Goal: Information Seeking & Learning: Learn about a topic

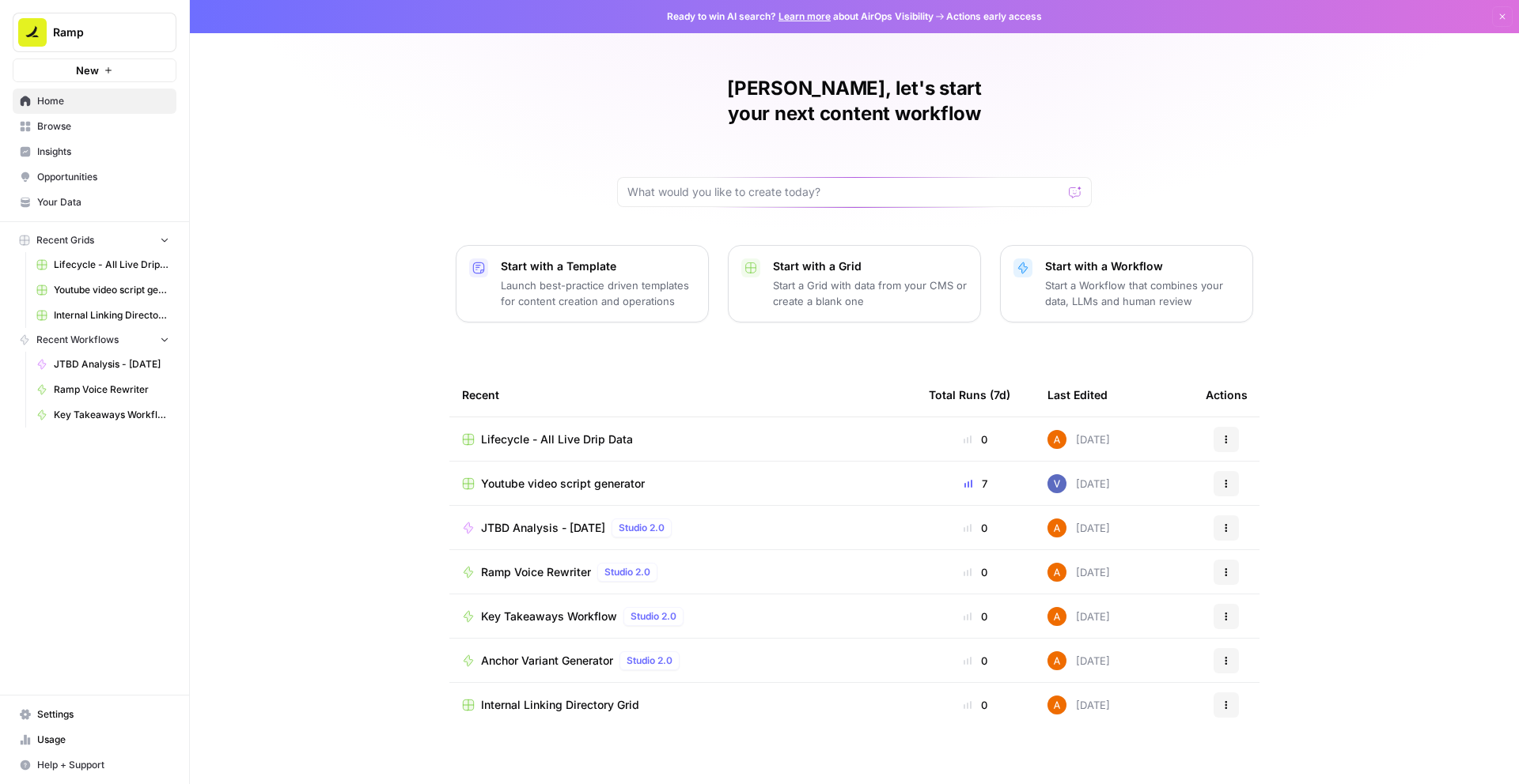
click at [109, 153] on span "Insights" at bounding box center [103, 151] width 132 height 14
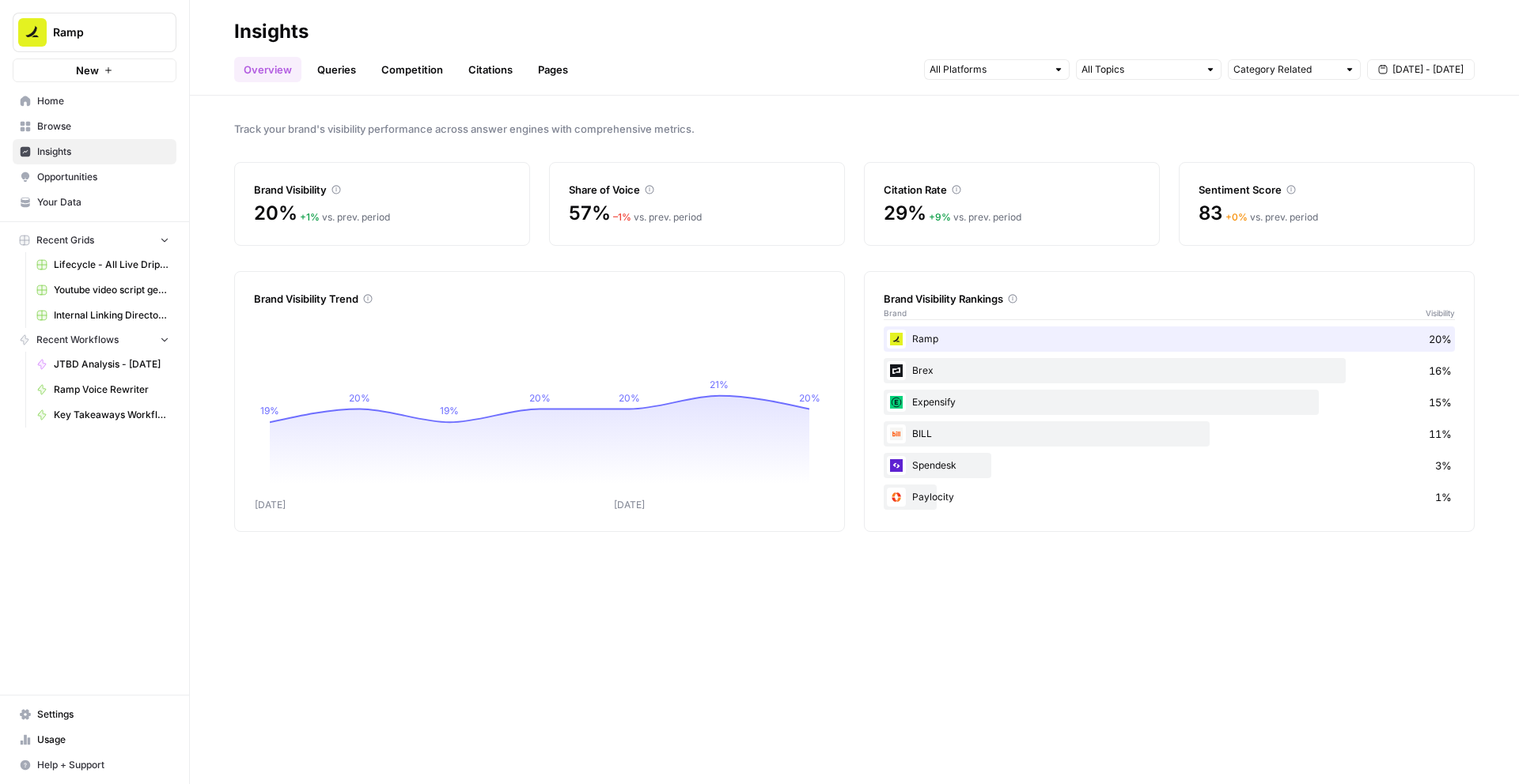
click at [336, 82] on header "Insights Overview Queries Competition Citations Pages Category Related [DATE] -…" at bounding box center [854, 47] width 1329 height 95
click at [336, 75] on link "Queries" at bounding box center [337, 69] width 57 height 25
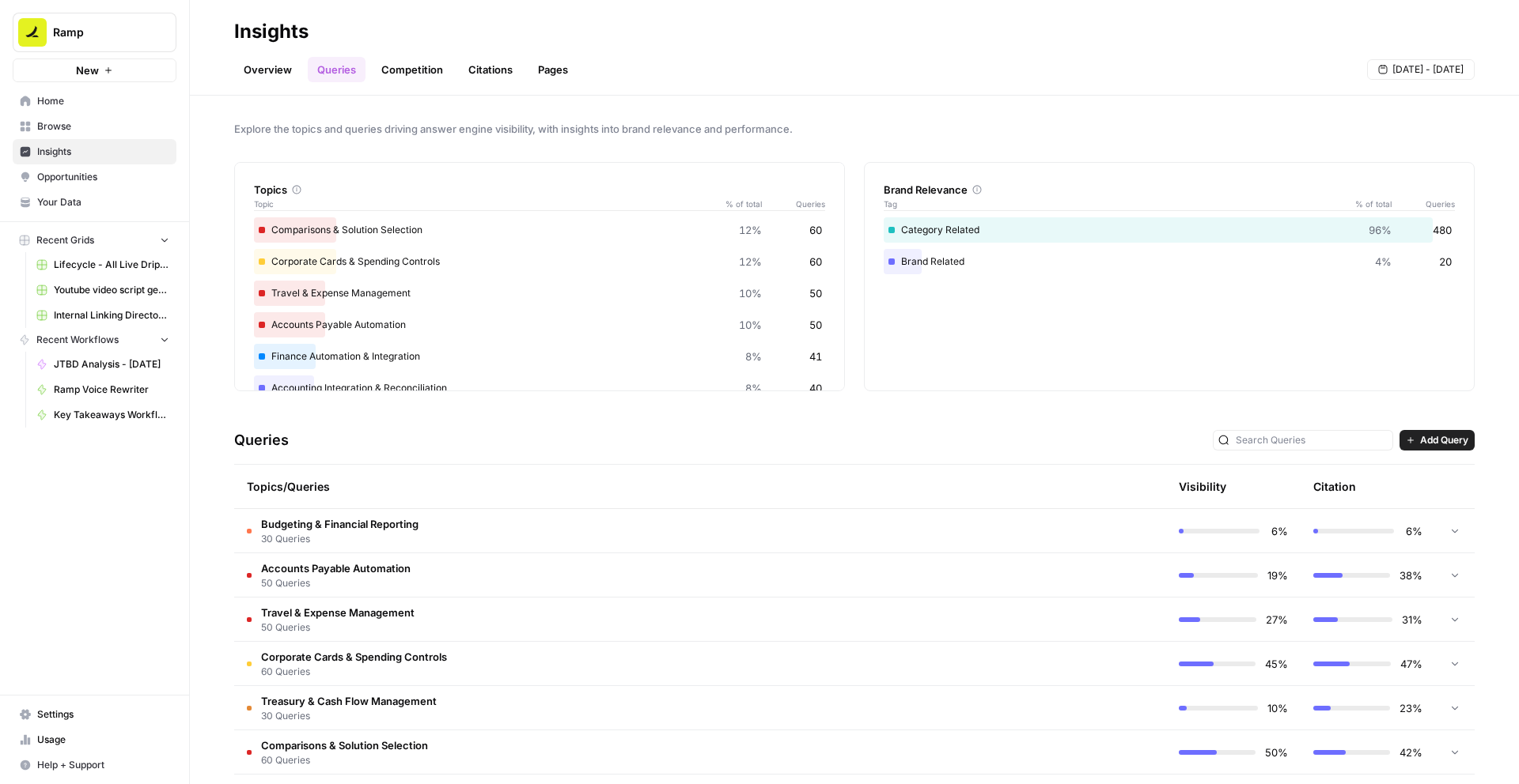
click at [264, 68] on link "Overview" at bounding box center [267, 69] width 68 height 25
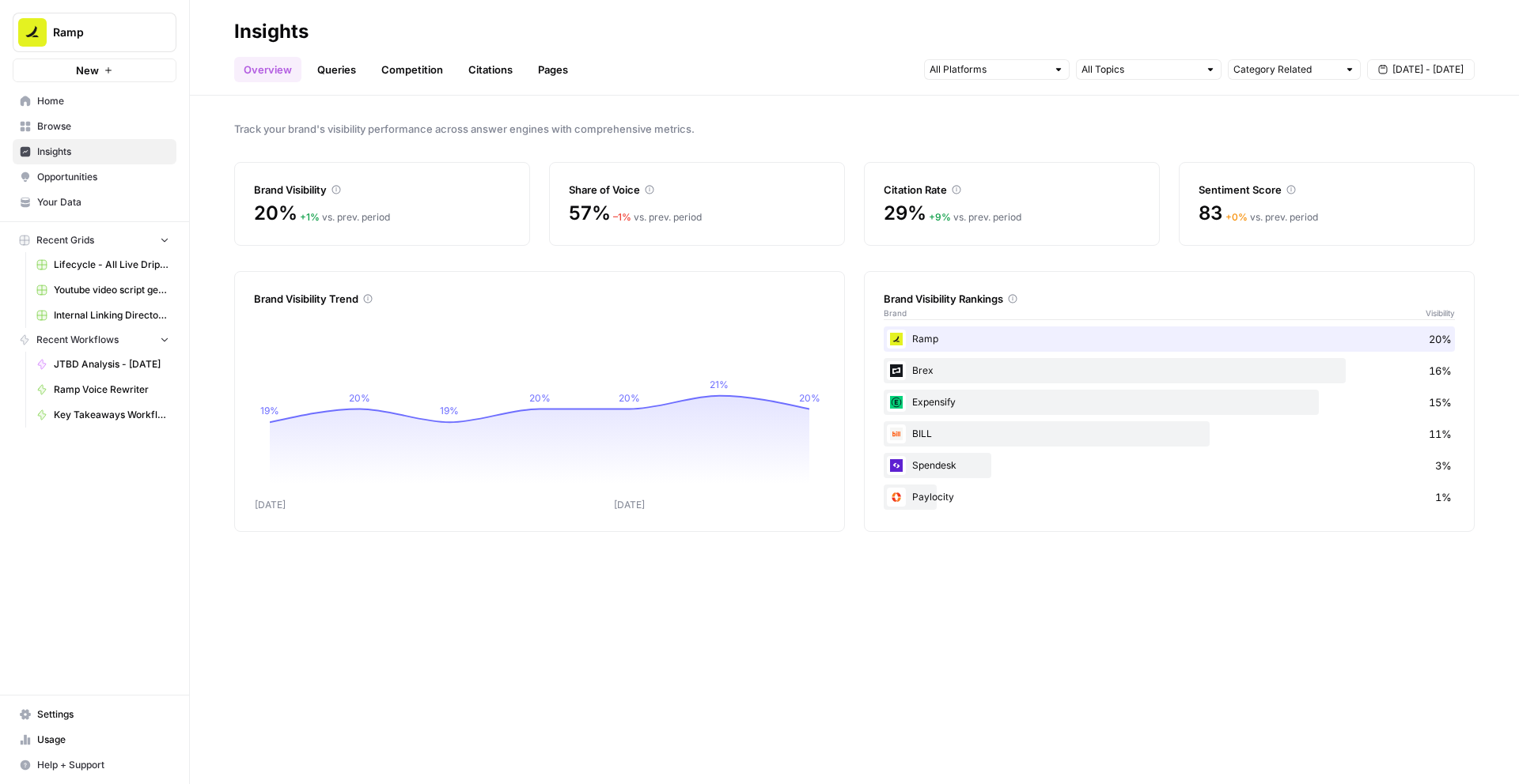
click at [344, 84] on header "Insights Overview Queries Competition Citations Pages Category Related [DATE] -…" at bounding box center [854, 47] width 1329 height 95
click at [344, 63] on link "Queries" at bounding box center [337, 69] width 57 height 25
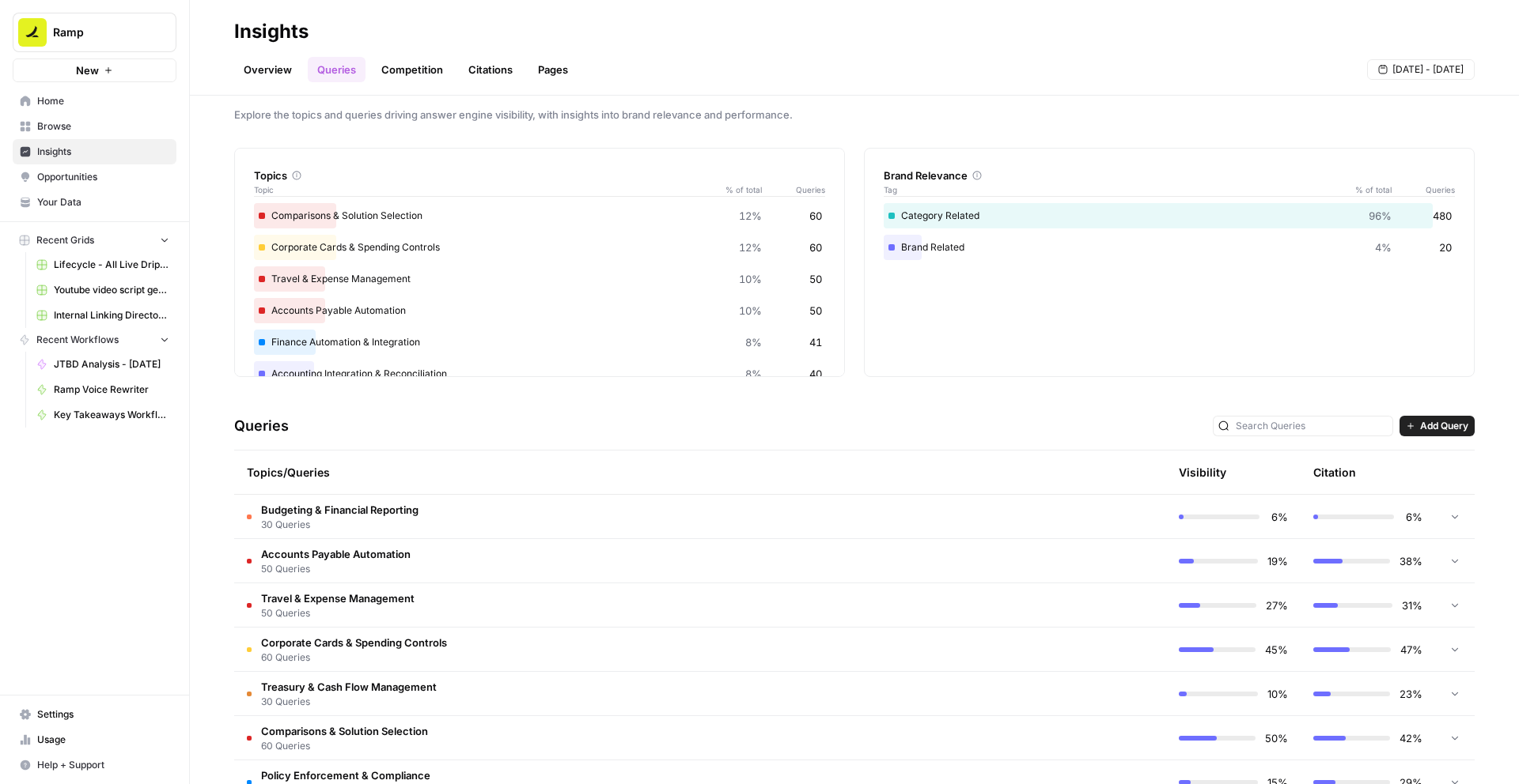
scroll to position [15, 0]
click at [312, 210] on div "Comparisons & Solution Selection 12% 60" at bounding box center [539, 214] width 571 height 25
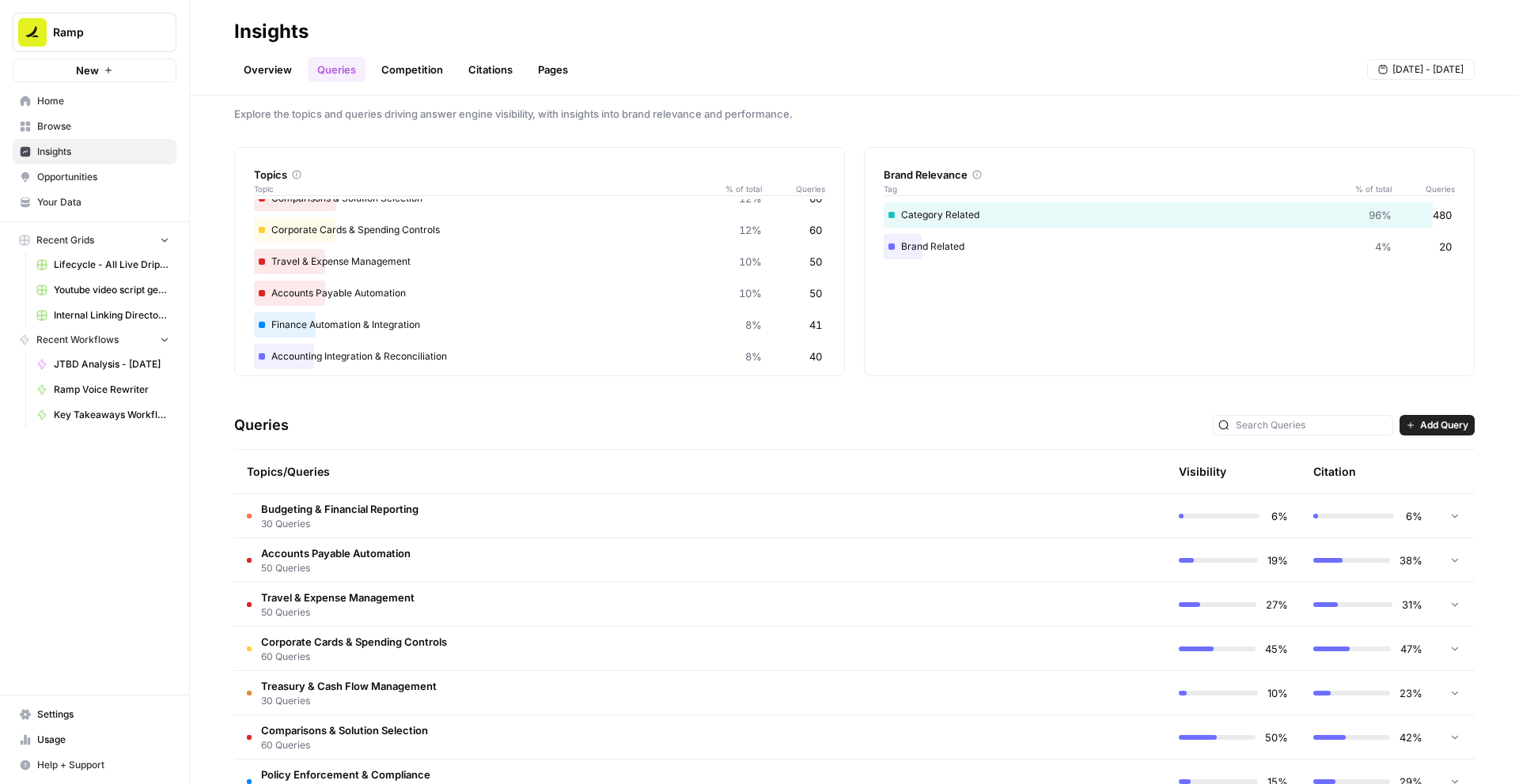
scroll to position [0, 0]
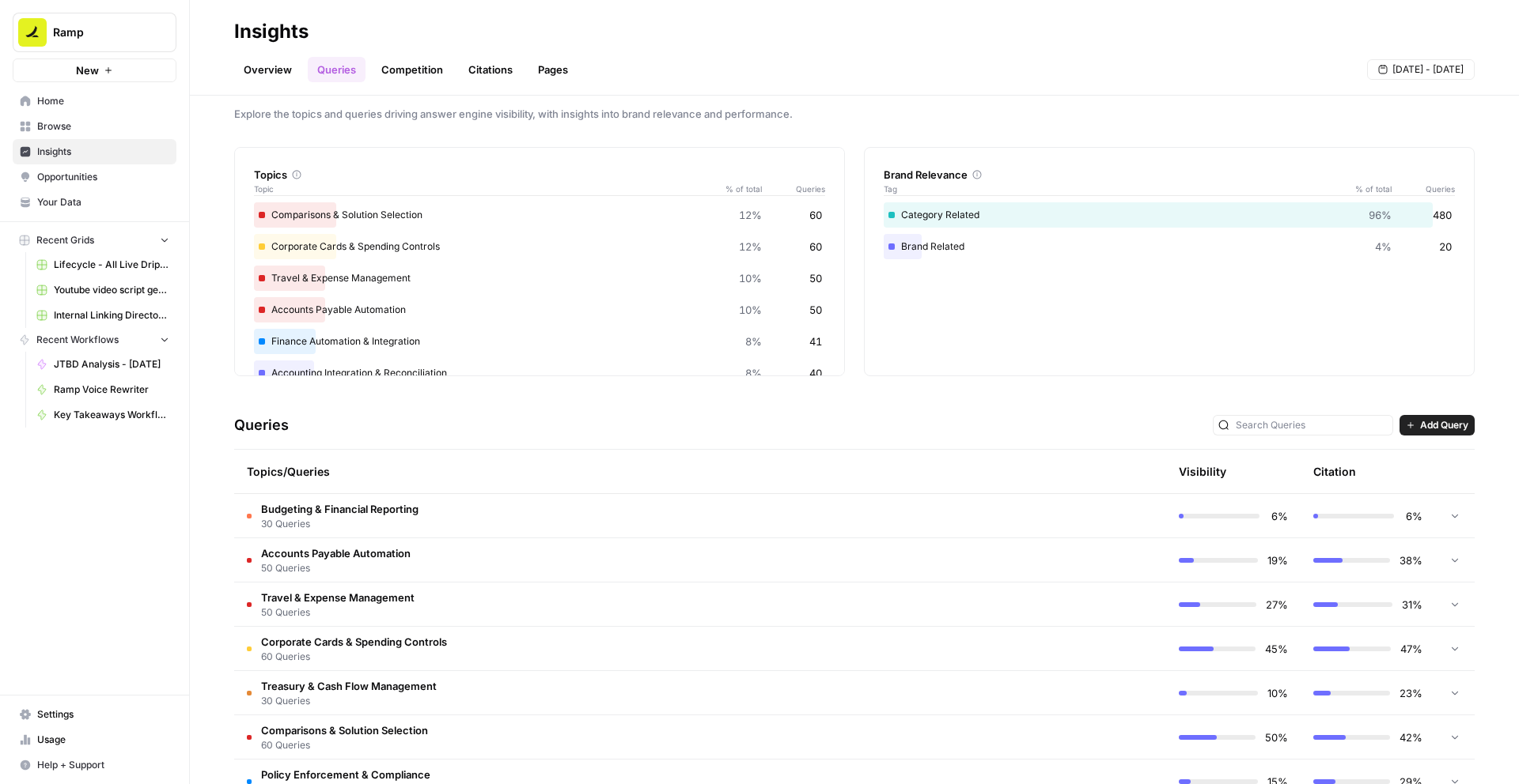
click at [400, 529] on span "30 Queries" at bounding box center [340, 523] width 157 height 14
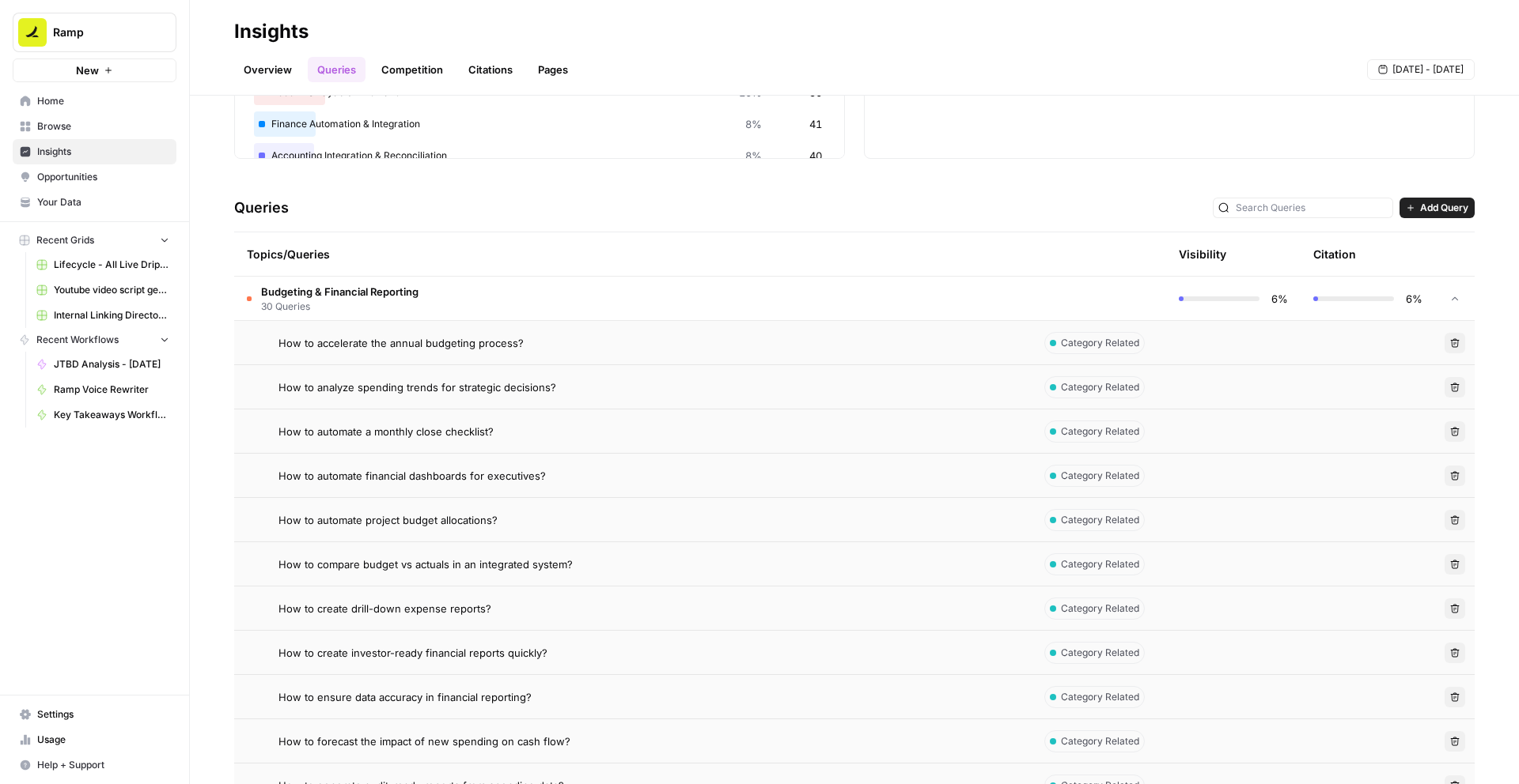
scroll to position [153, 0]
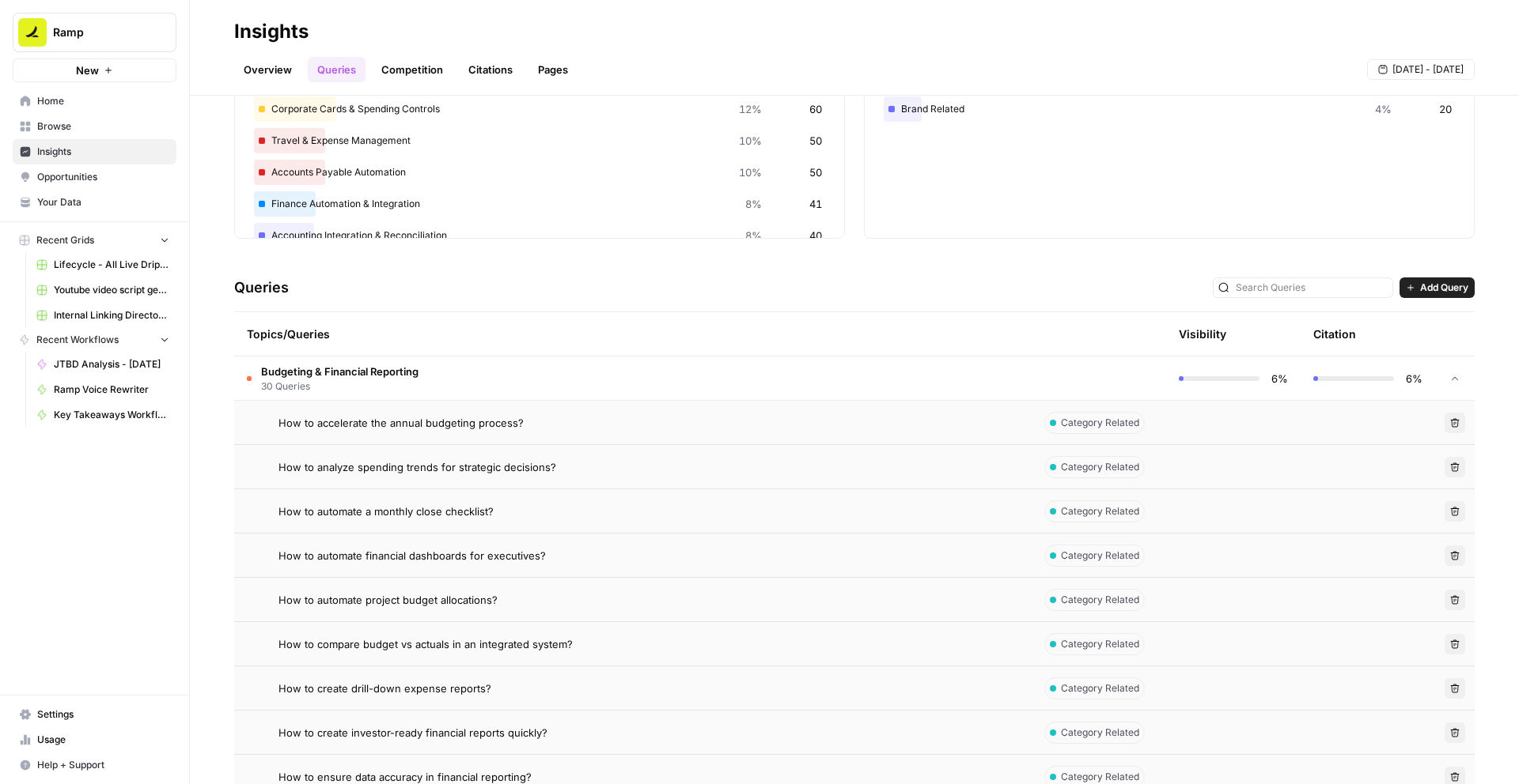
click at [473, 434] on td "How to accelerate the annual budgeting process?" at bounding box center [633, 423] width 797 height 43
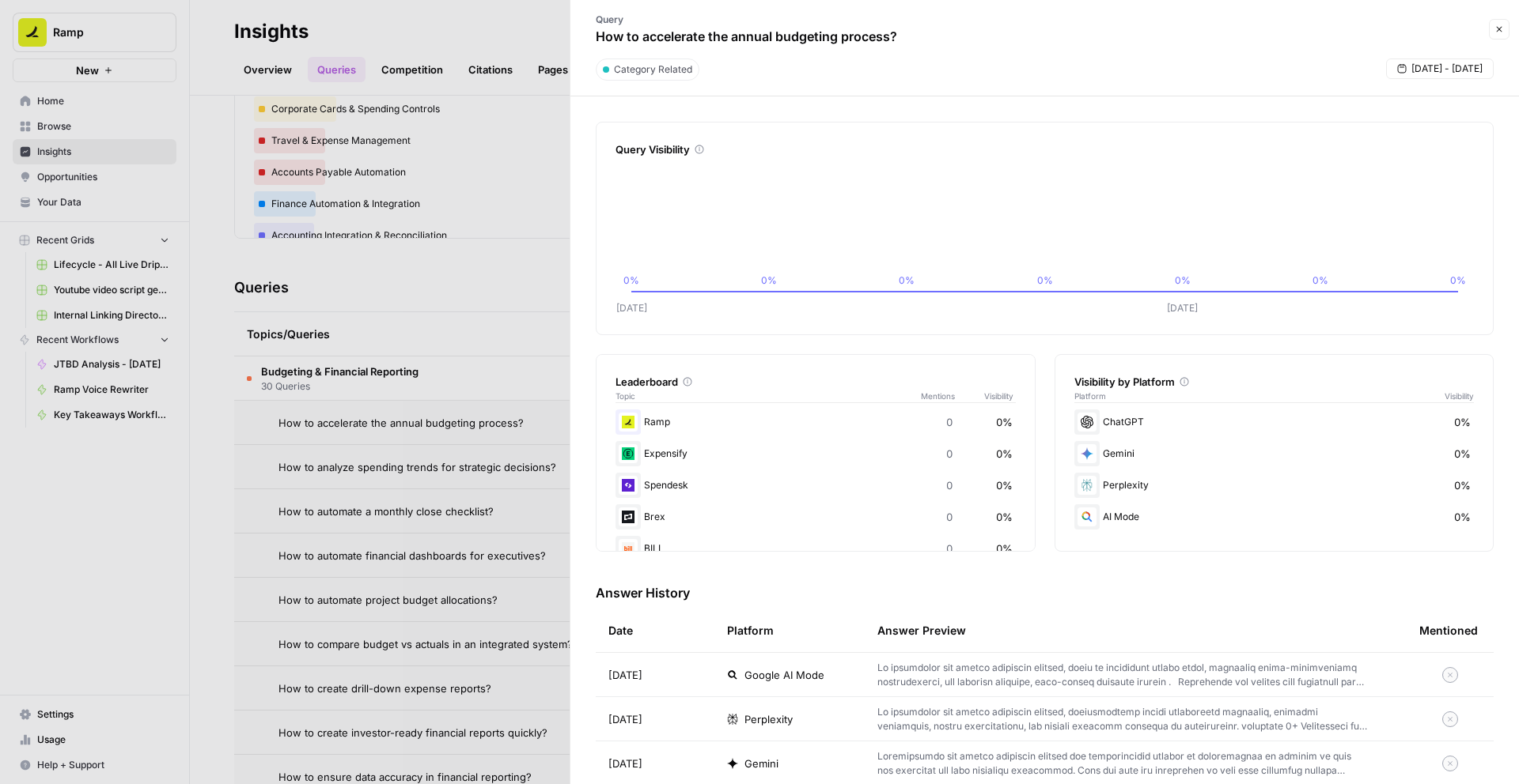
click at [1502, 30] on icon "button" at bounding box center [1499, 30] width 9 height 9
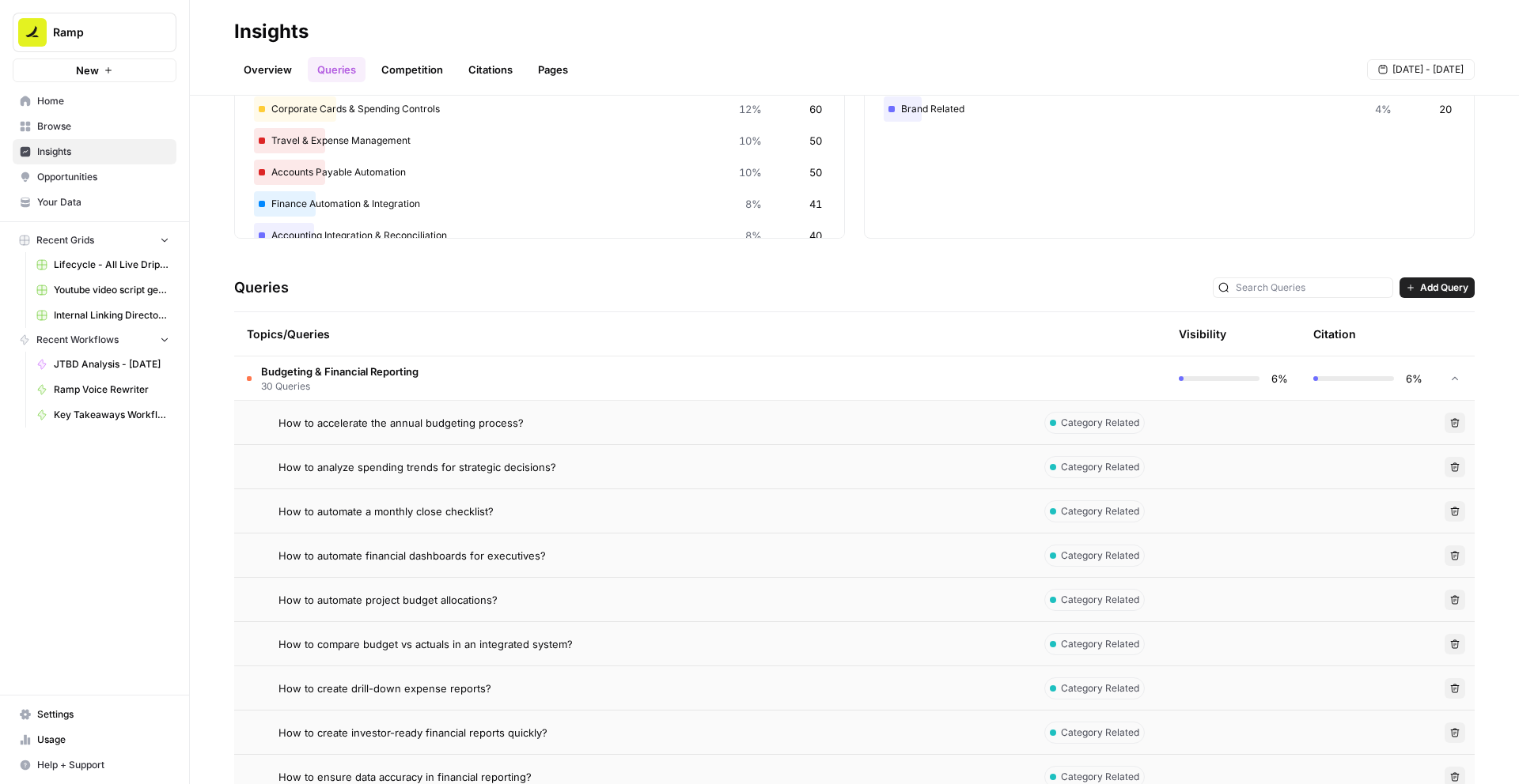
click at [1454, 376] on icon at bounding box center [1455, 379] width 11 height 11
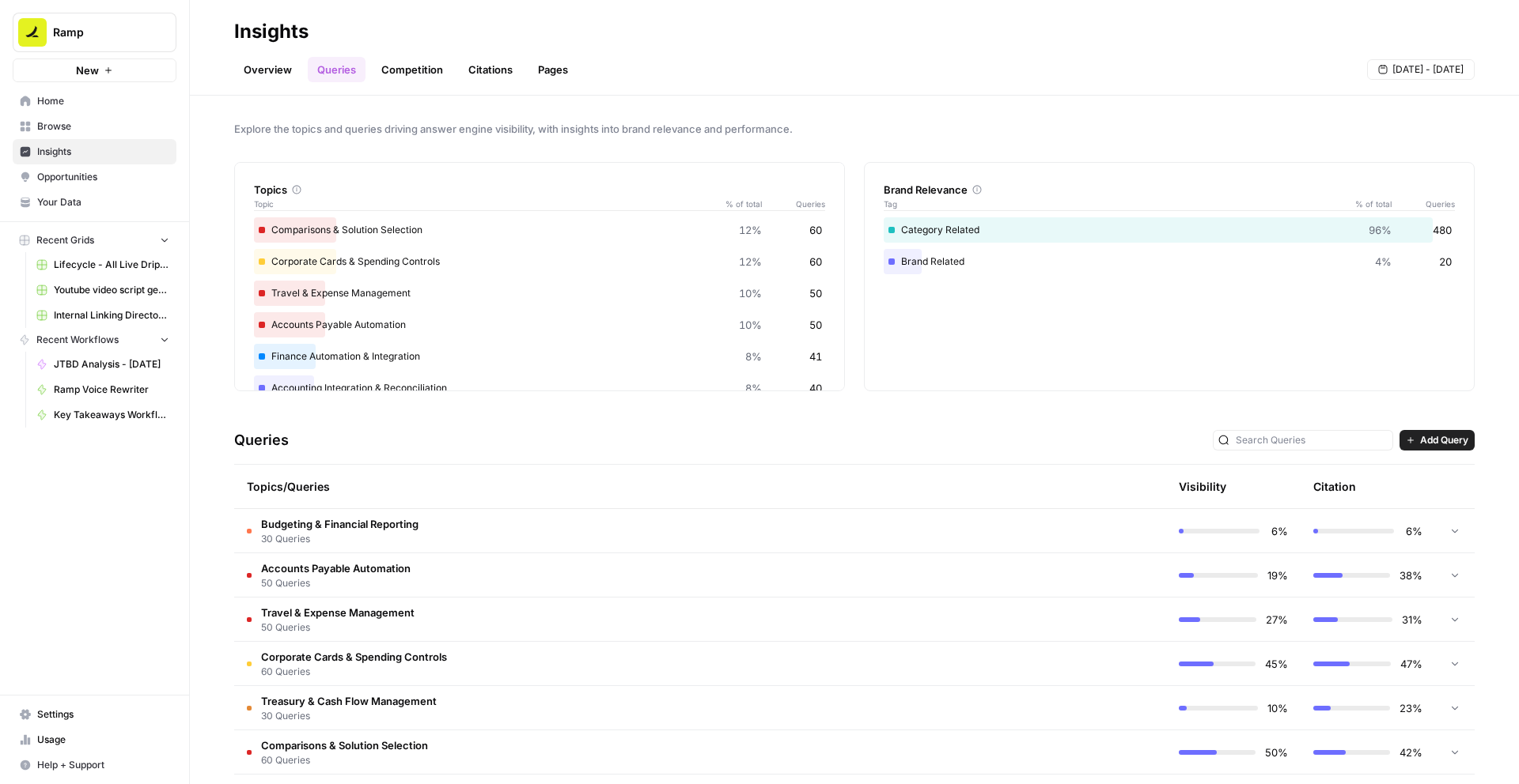
click at [267, 57] on link "Overview" at bounding box center [267, 69] width 68 height 25
